Goal: Task Accomplishment & Management: Use online tool/utility

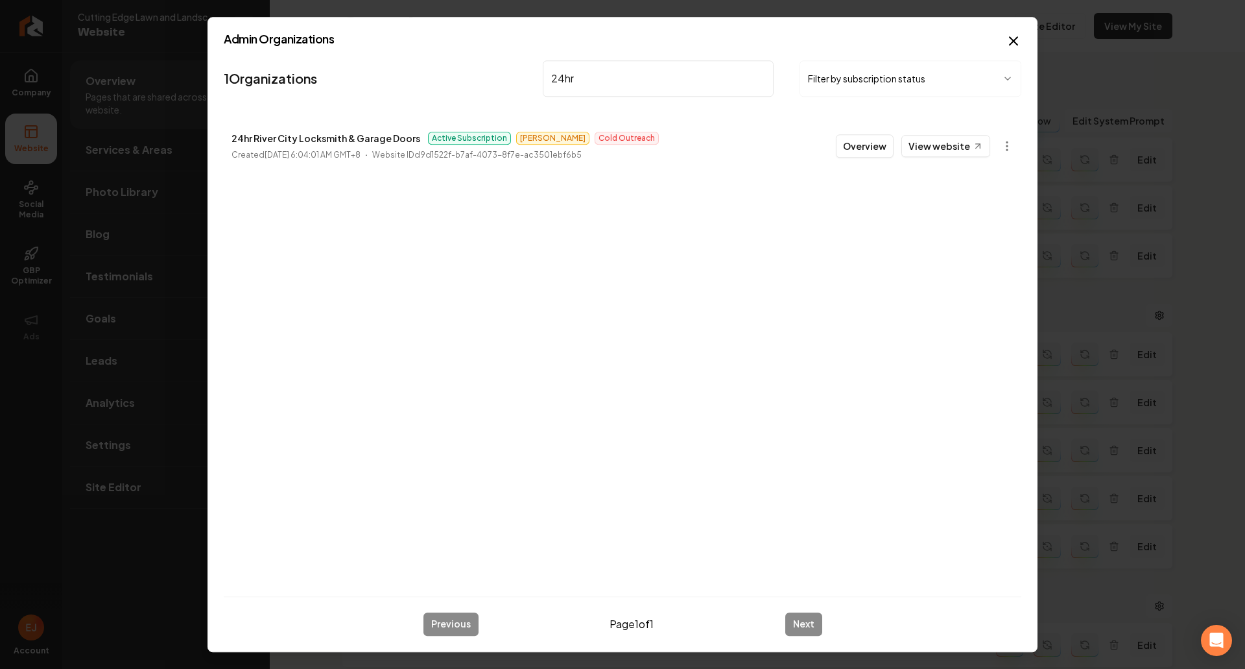
click at [871, 154] on button "Overview" at bounding box center [865, 145] width 58 height 23
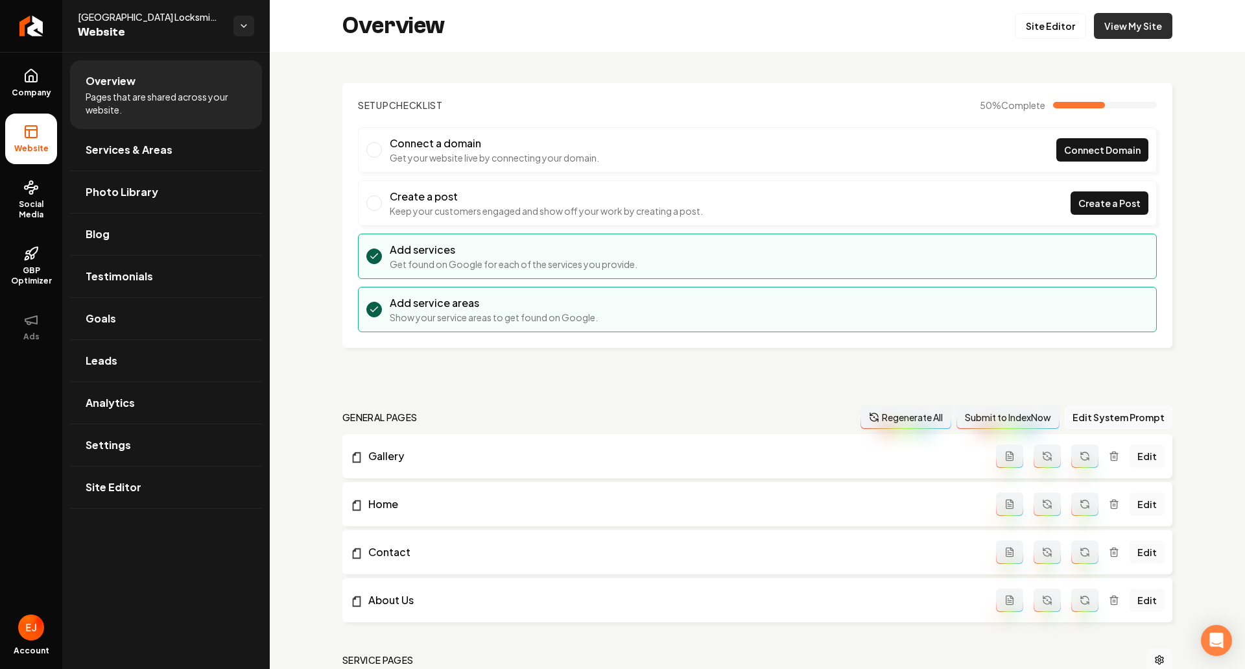
click at [1121, 29] on link "View My Site" at bounding box center [1133, 26] width 78 height 26
click at [47, 87] on link "Company" at bounding box center [31, 83] width 52 height 51
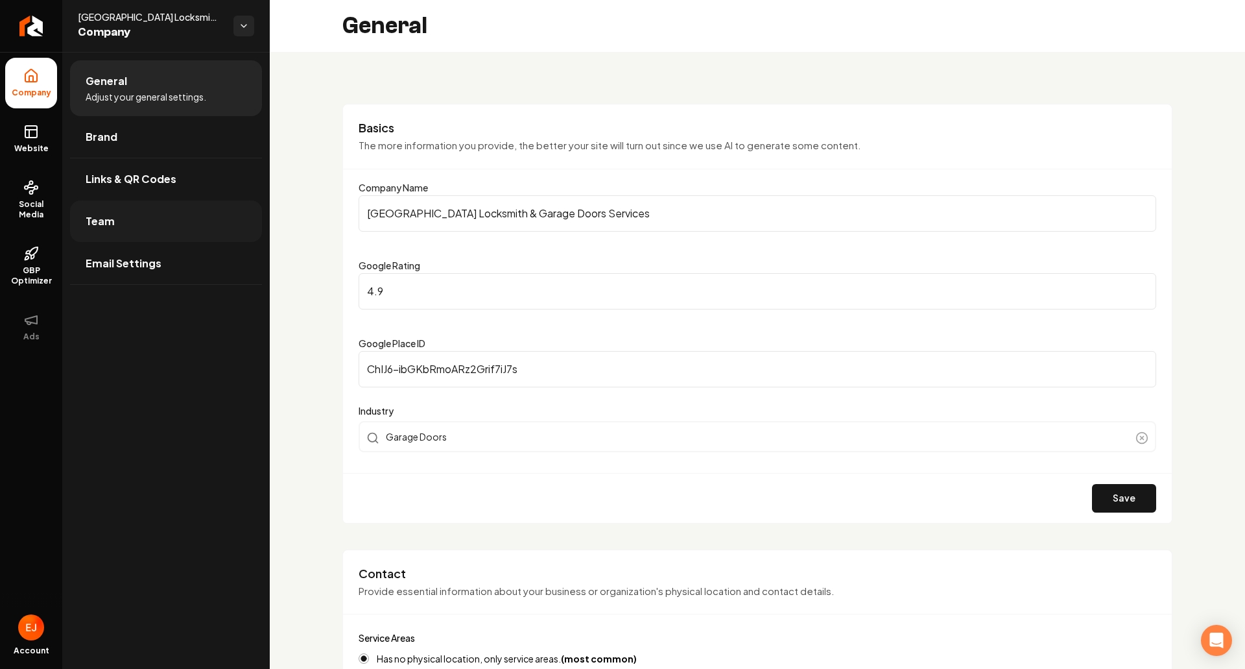
click at [136, 230] on link "Team" at bounding box center [166, 221] width 192 height 42
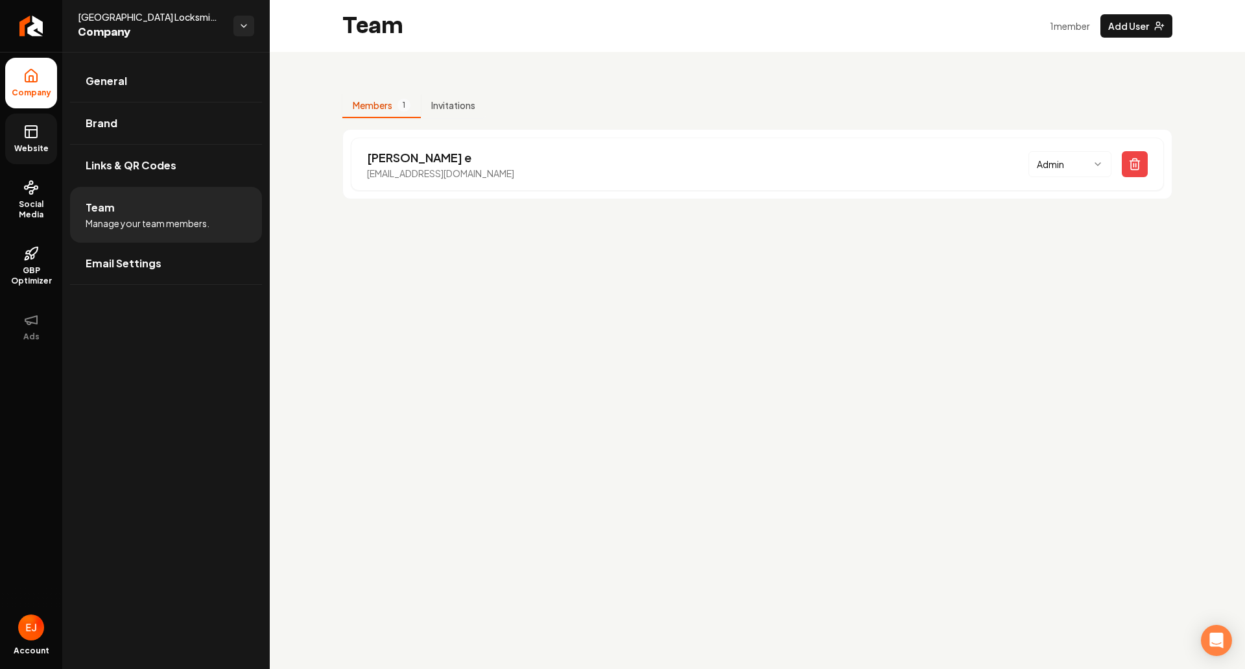
click at [51, 134] on link "Website" at bounding box center [31, 138] width 52 height 51
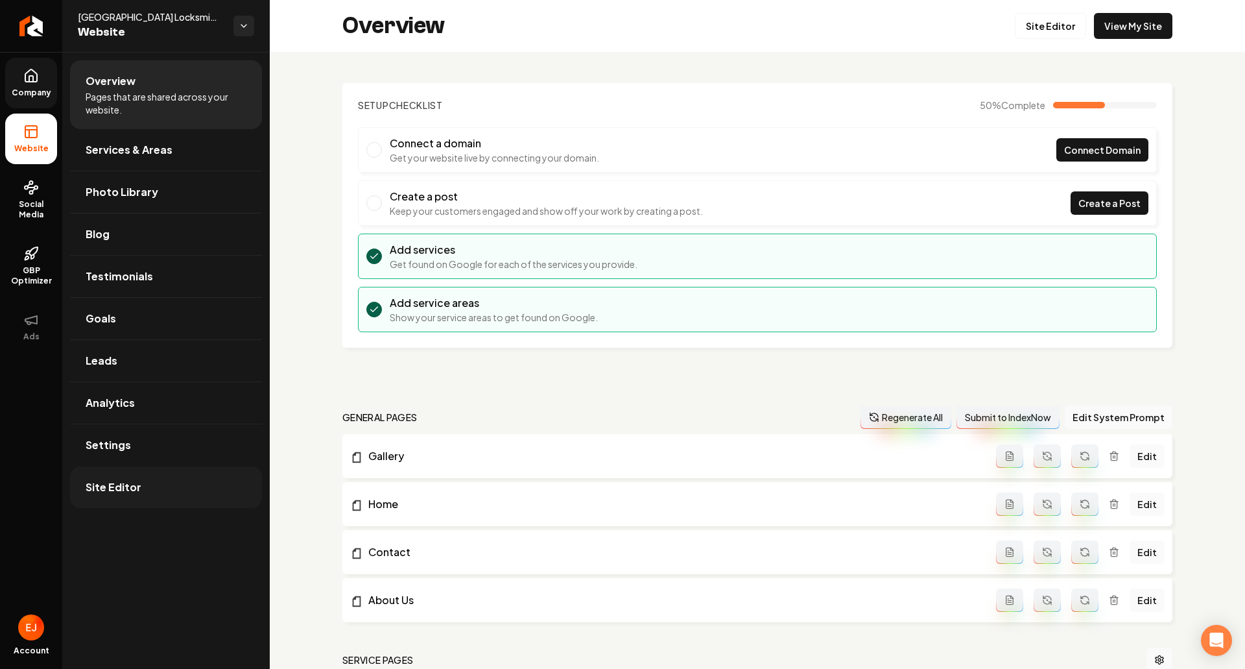
click at [147, 487] on link "Site Editor" at bounding box center [166, 487] width 192 height 42
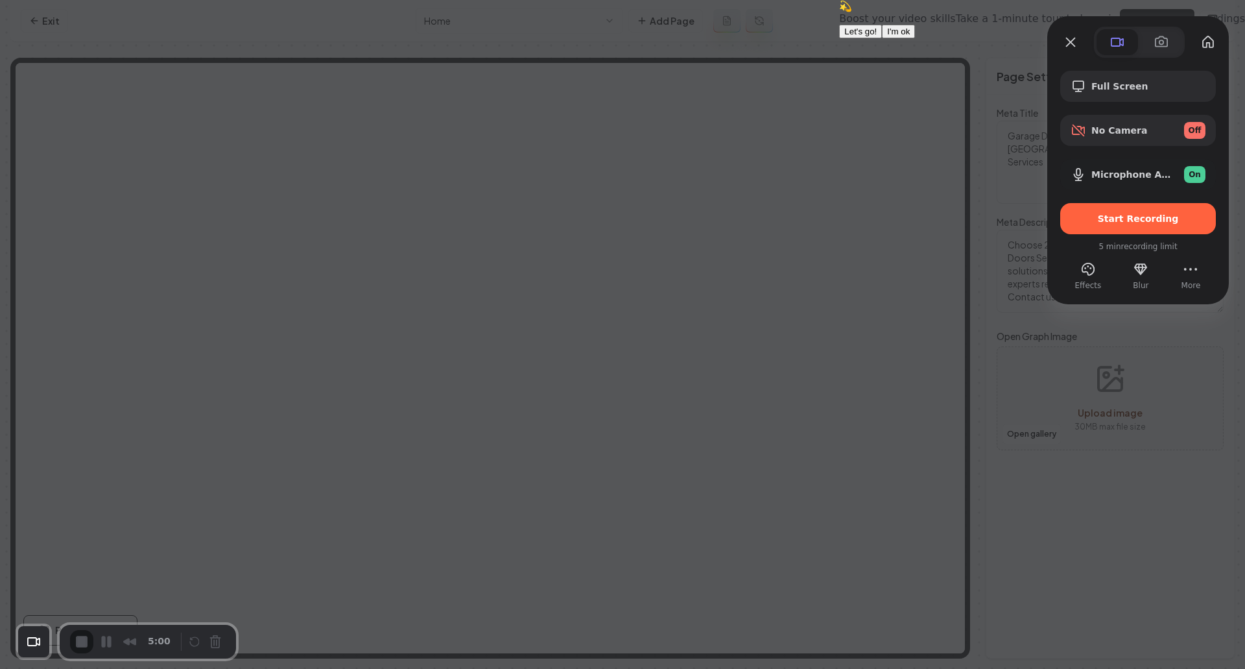
click at [915, 38] on button "I'm ok" at bounding box center [898, 32] width 33 height 14
click at [1122, 95] on div "Full Screen" at bounding box center [1138, 86] width 156 height 31
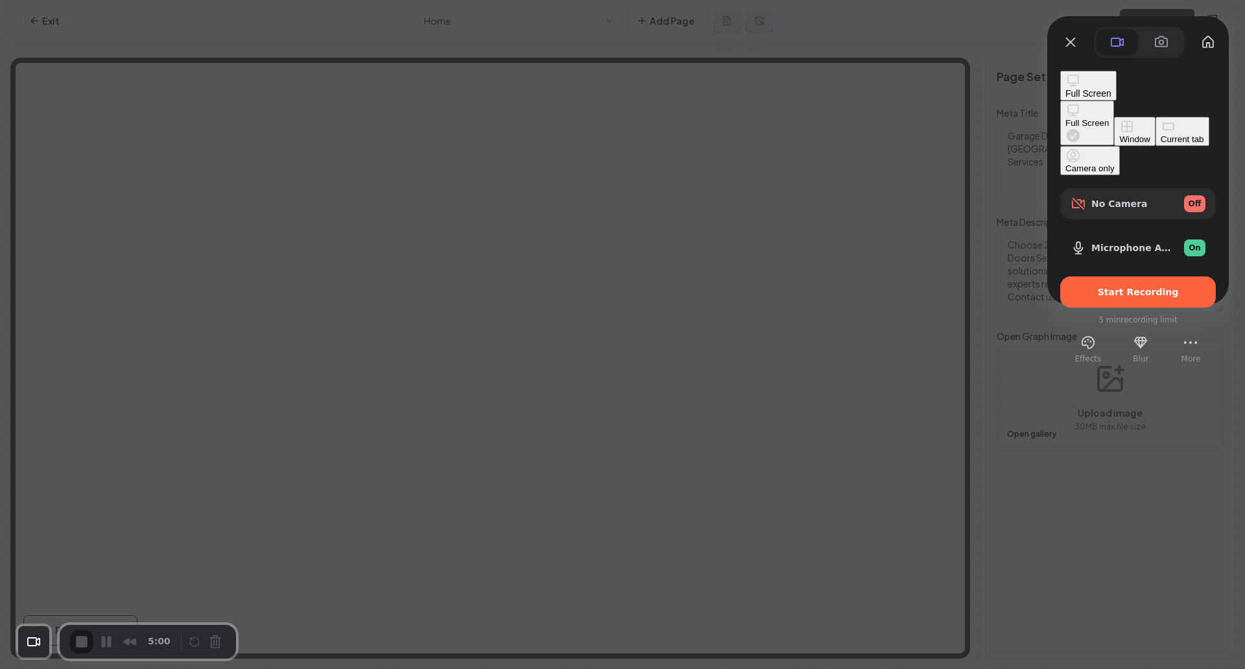
click at [1065, 118] on div "Full Screen" at bounding box center [1086, 123] width 43 height 10
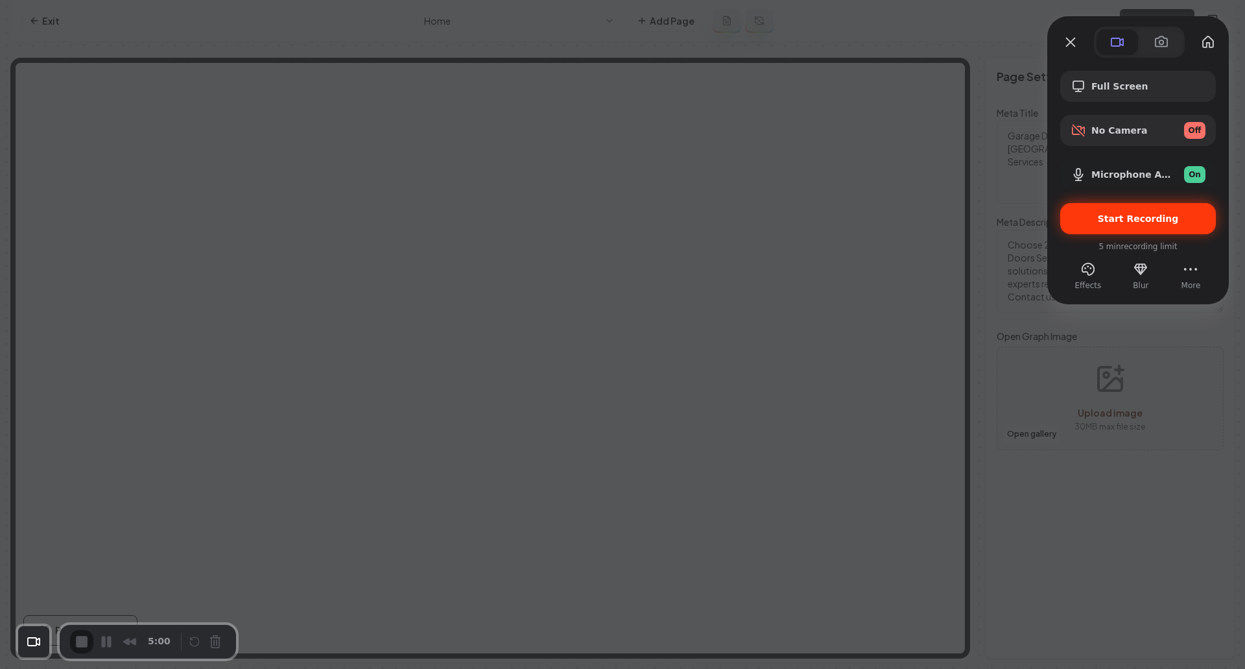
click at [1123, 230] on div "Start Recording" at bounding box center [1138, 218] width 156 height 31
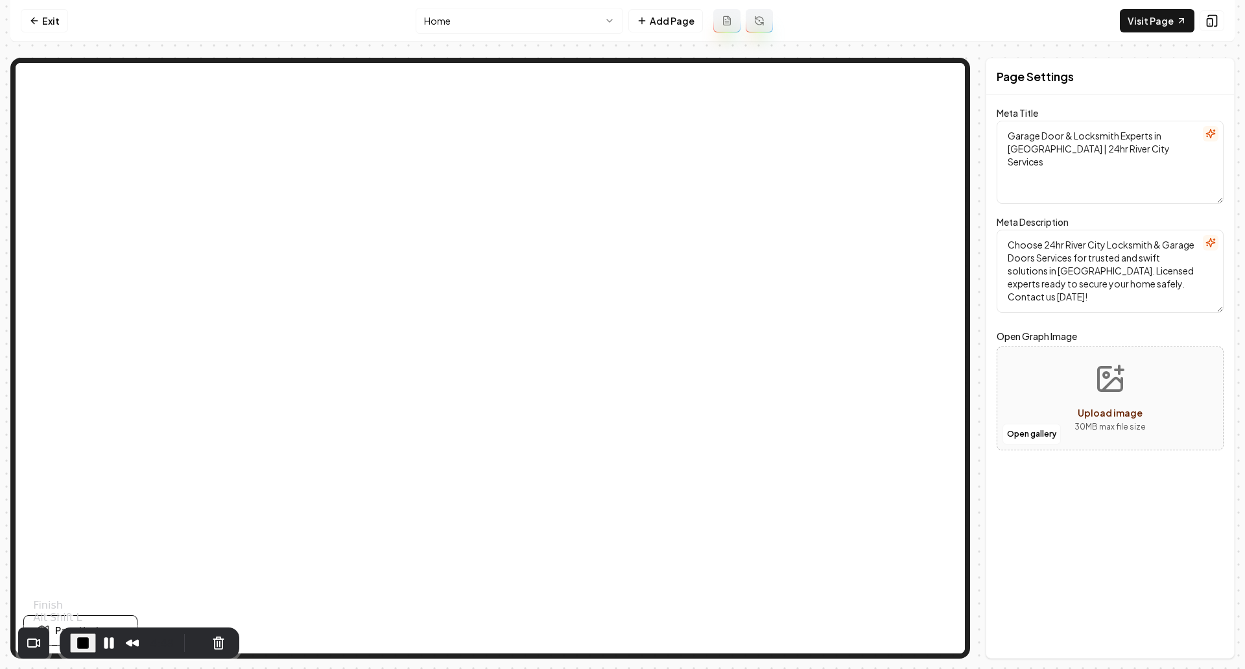
click at [83, 635] on span "End Recording" at bounding box center [83, 643] width 16 height 16
